Goal: Information Seeking & Learning: Learn about a topic

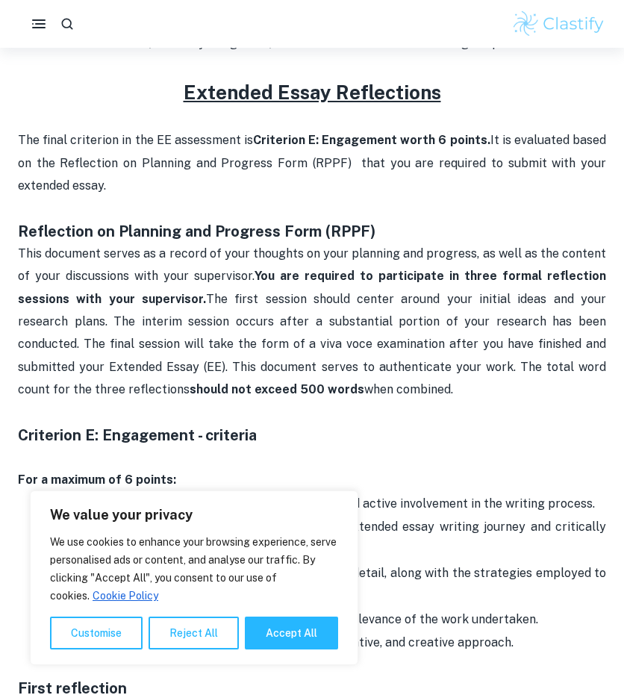
scroll to position [598, 0]
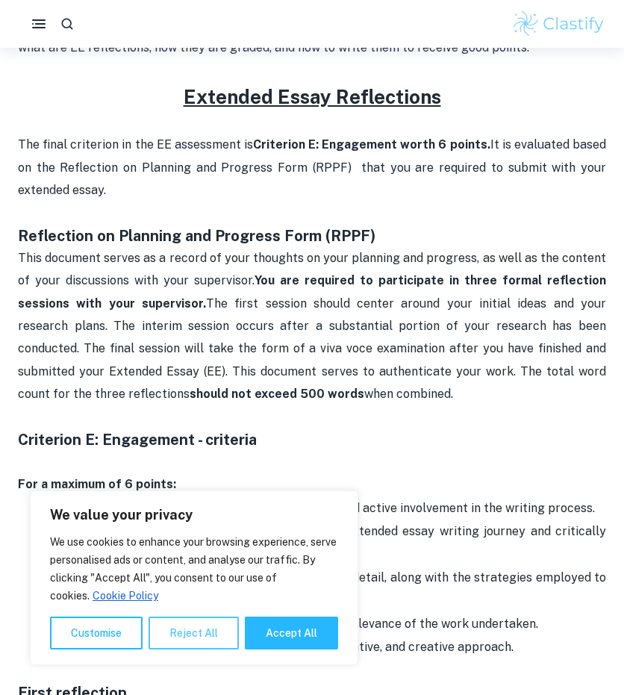
click at [180, 636] on button "Reject All" at bounding box center [193, 632] width 90 height 33
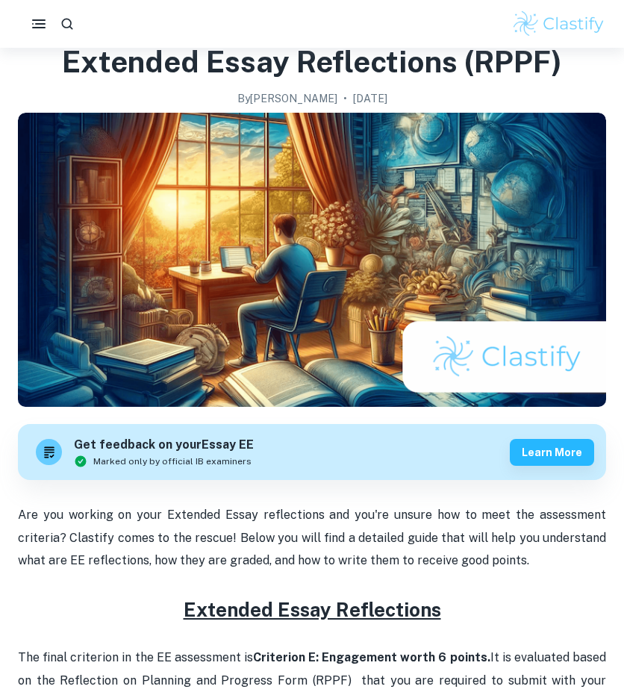
scroll to position [0, 0]
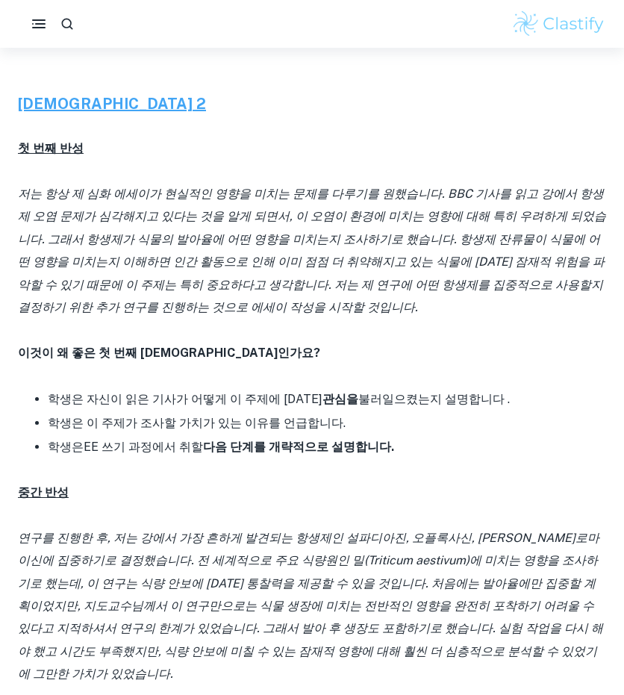
scroll to position [2301, 0]
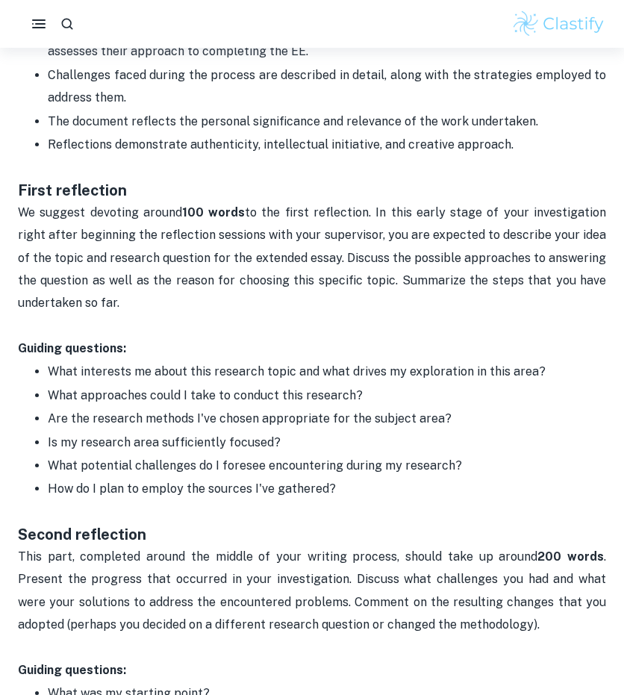
scroll to position [1199, 0]
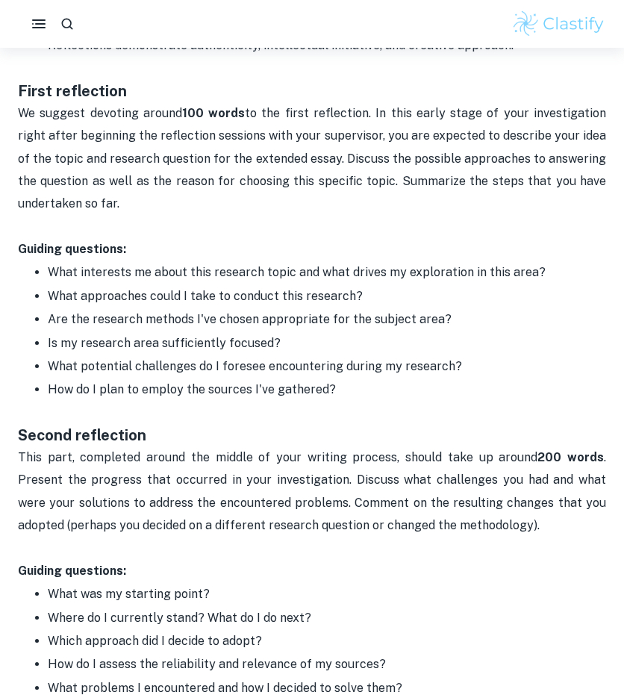
drag, startPoint x: 127, startPoint y: 208, endPoint x: 11, endPoint y: 117, distance: 147.1
click at [11, 117] on div "Home Blog Extended Essay Reflections (RPPF) Extended Essay Reflections (RPPF) B…" at bounding box center [312, 111] width 624 height 2524
click at [354, 456] on p "This part, completed around the middle of your writing process, should take up …" at bounding box center [312, 491] width 588 height 91
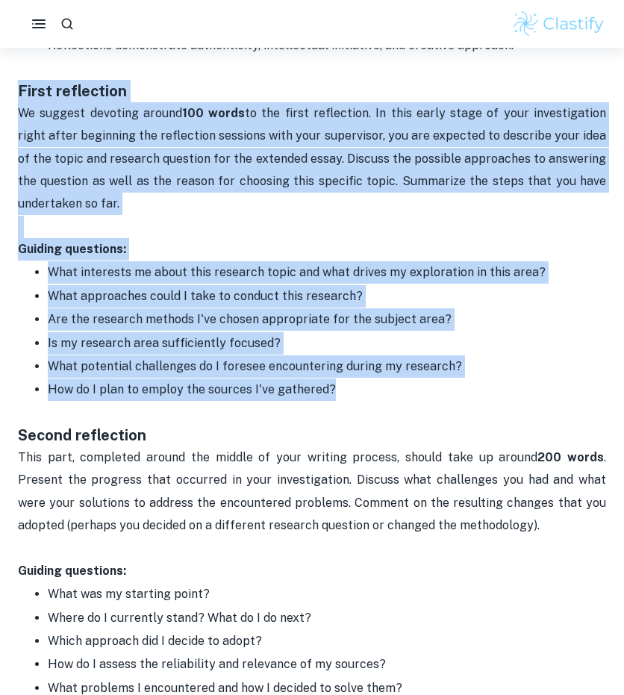
drag, startPoint x: 360, startPoint y: 400, endPoint x: 18, endPoint y: 98, distance: 456.6
click at [18, 98] on div "Are you working on your Extended Essay reflections and you're unsure how to mee…" at bounding box center [312, 254] width 588 height 1728
copy div "First reflection We suggest devoting around 100 words to the first reflection. …"
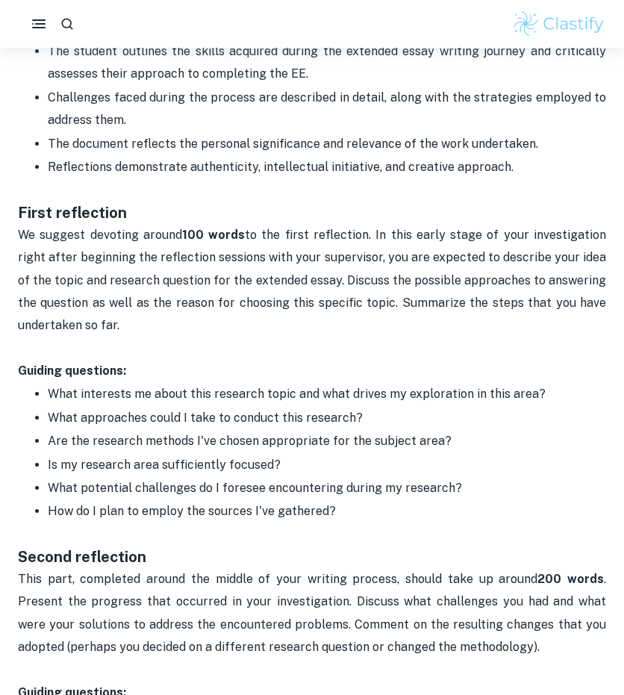
scroll to position [1079, 0]
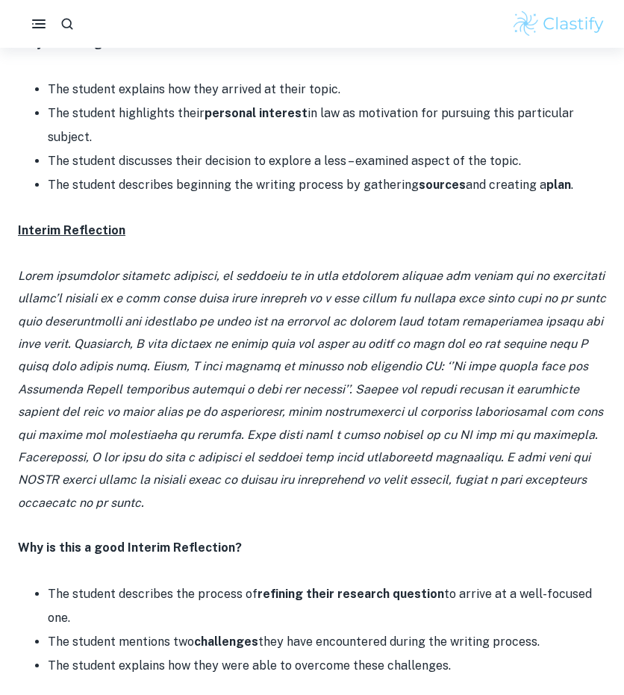
scroll to position [973, 0]
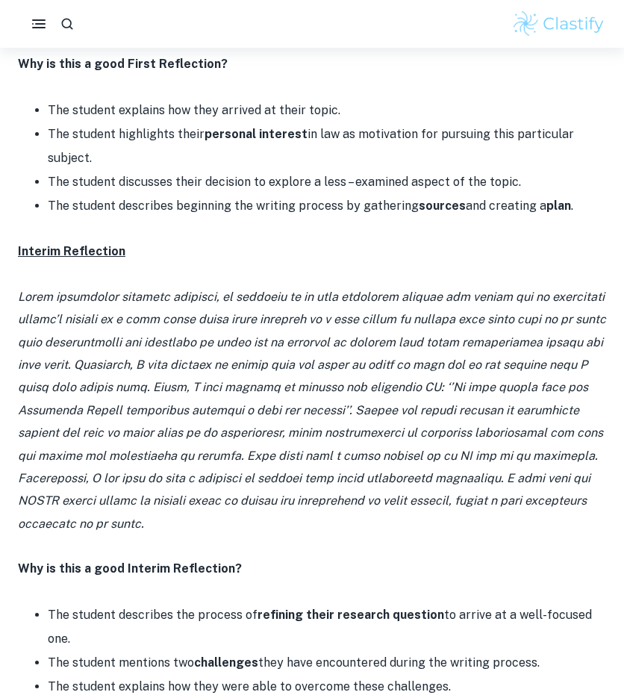
drag, startPoint x: 548, startPoint y: 499, endPoint x: 24, endPoint y: 321, distance: 553.9
click at [24, 321] on icon at bounding box center [312, 409] width 588 height 241
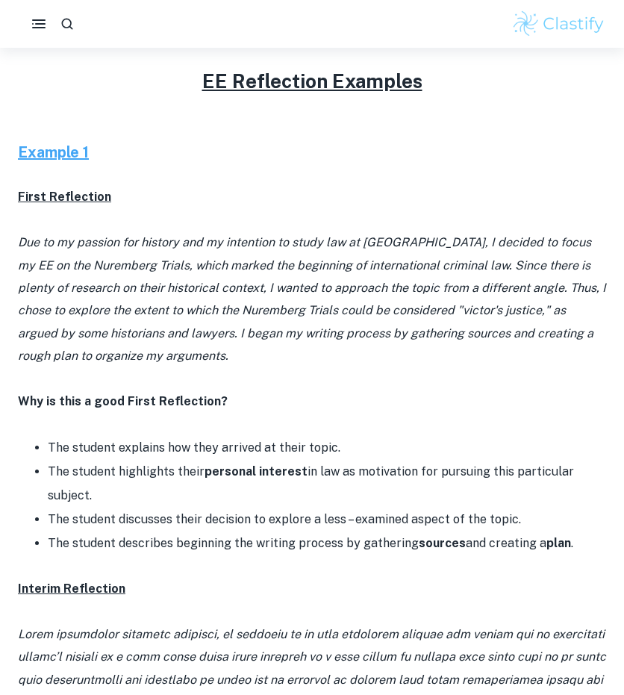
click at [158, 344] on p "Due to my passion for history and my intention to study law at [GEOGRAPHIC_DATA…" at bounding box center [312, 299] width 588 height 136
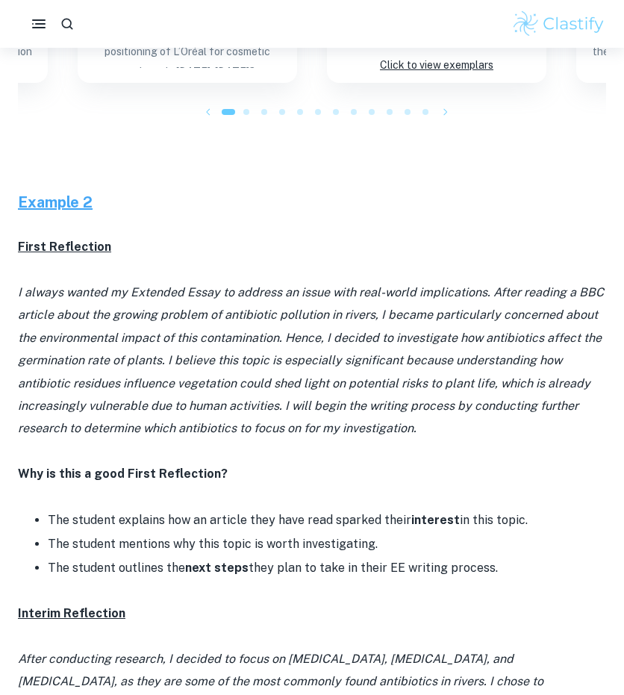
scroll to position [2505, 0]
drag, startPoint x: 427, startPoint y: 400, endPoint x: 106, endPoint y: 257, distance: 351.3
copy div "I always wanted my Extended Essay to address an issue with real-world implicati…"
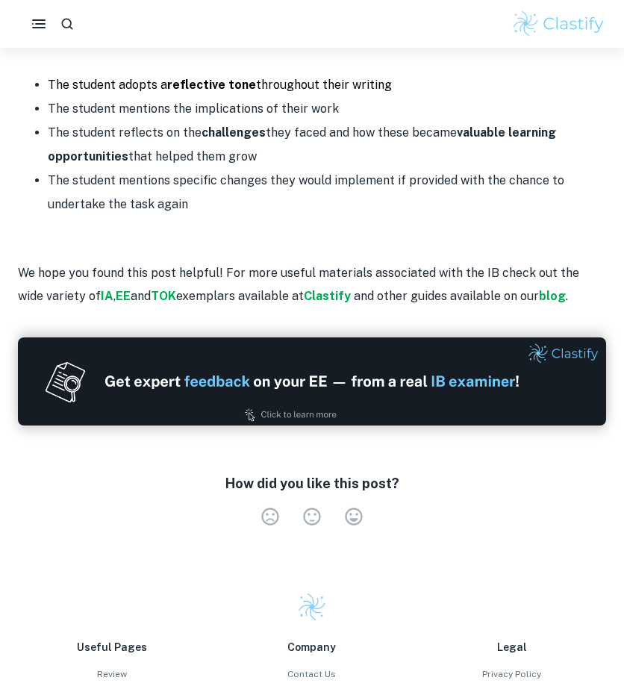
scroll to position [4198, 0]
